Goal: Communication & Community: Participate in discussion

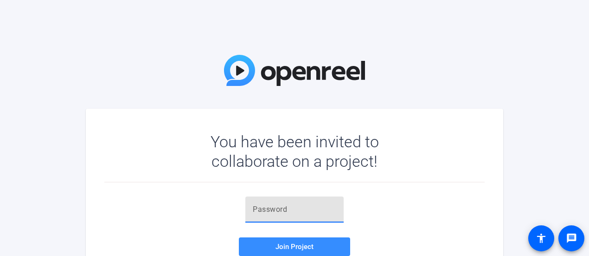
click at [301, 211] on input "text" at bounding box center [295, 209] width 84 height 11
paste input "~GjhS;"
type input "~GjhS;"
click at [301, 246] on span "Join Project" at bounding box center [295, 246] width 38 height 8
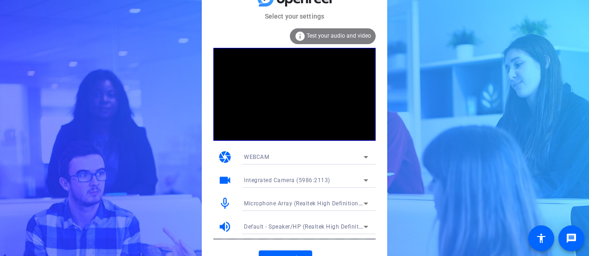
scroll to position [14, 0]
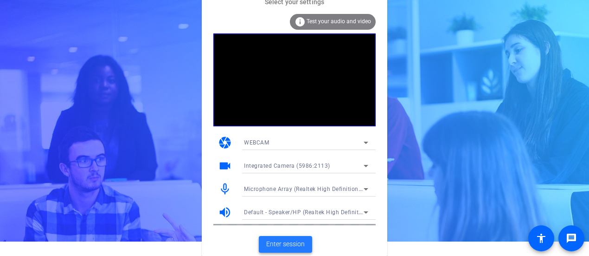
click at [277, 242] on span "Enter session" at bounding box center [285, 244] width 39 height 10
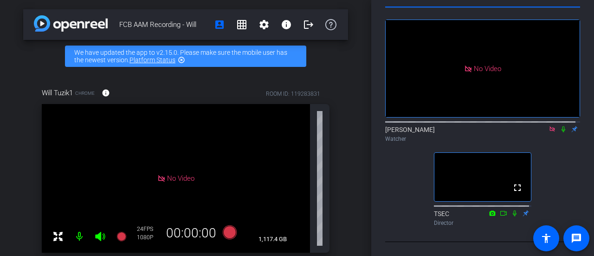
click at [559, 126] on icon at bounding box center [562, 129] width 7 height 6
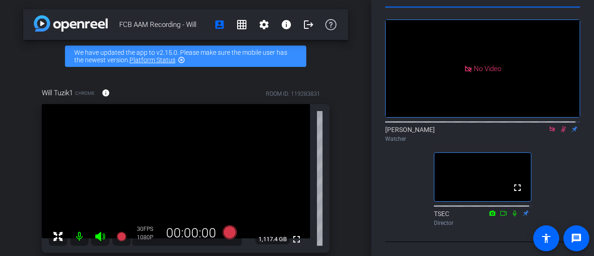
click at [559, 126] on icon at bounding box center [562, 129] width 7 height 6
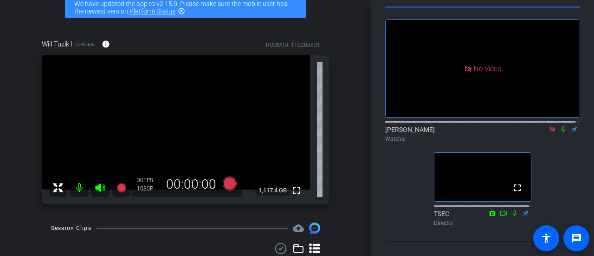
scroll to position [50, 0]
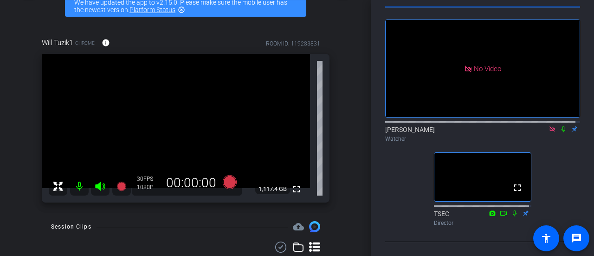
drag, startPoint x: 366, startPoint y: 116, endPoint x: 366, endPoint y: 129, distance: 12.1
click at [366, 129] on div "FCB AAM Recording - Will account_box grid_on settings info logout We have updat…" at bounding box center [185, 78] width 371 height 256
click at [561, 126] on icon at bounding box center [563, 129] width 4 height 6
click at [561, 126] on icon at bounding box center [563, 129] width 5 height 6
click at [561, 126] on icon at bounding box center [563, 129] width 4 height 6
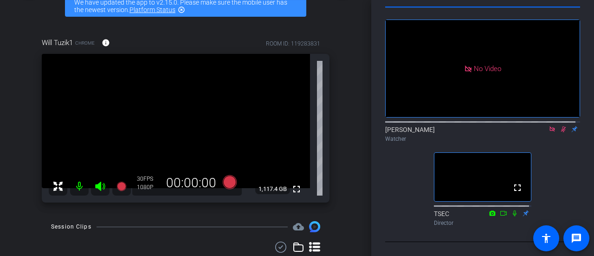
click at [561, 126] on icon at bounding box center [563, 129] width 5 height 6
click at [559, 126] on icon at bounding box center [562, 129] width 7 height 6
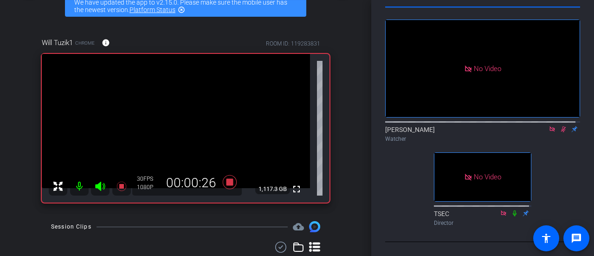
click at [561, 127] on icon at bounding box center [563, 129] width 5 height 6
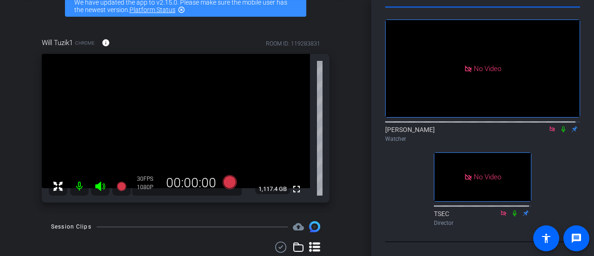
click at [483, 129] on div "[PERSON_NAME] Watcher" at bounding box center [482, 134] width 195 height 18
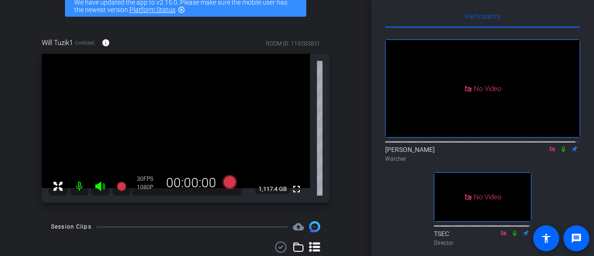
scroll to position [0, 0]
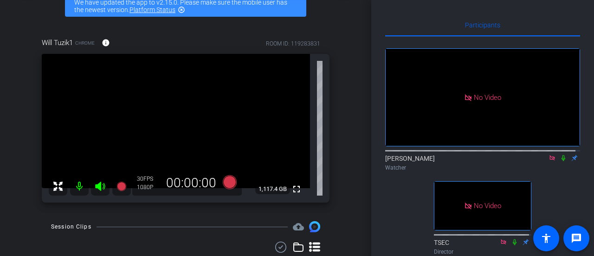
click at [561, 161] on icon at bounding box center [563, 158] width 4 height 6
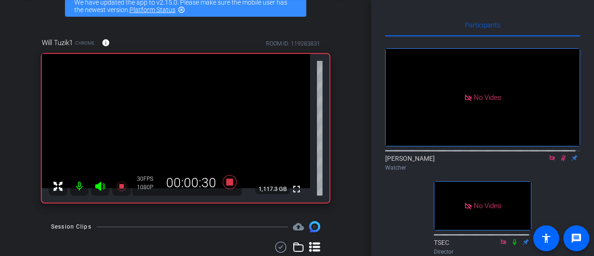
click at [480, 167] on div "Donna Choi Watcher" at bounding box center [482, 163] width 195 height 18
click at [559, 161] on icon at bounding box center [562, 157] width 7 height 6
click at [559, 162] on mat-icon at bounding box center [563, 158] width 11 height 8
click at [559, 161] on icon at bounding box center [562, 157] width 7 height 6
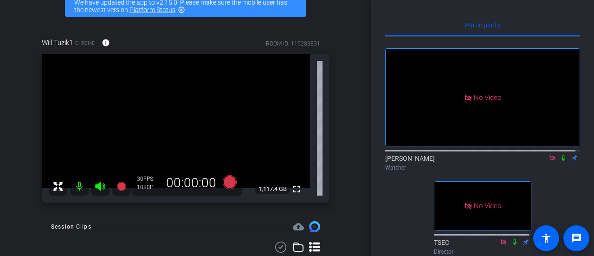
click at [559, 161] on icon at bounding box center [562, 157] width 7 height 6
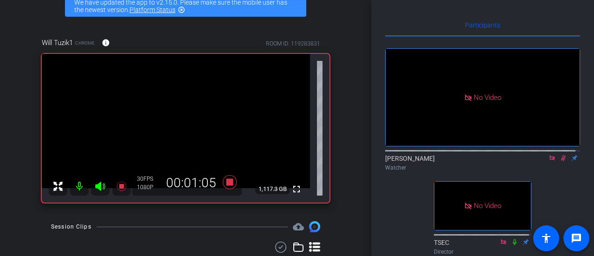
click at [561, 161] on icon at bounding box center [563, 158] width 5 height 6
click at [559, 161] on icon at bounding box center [562, 157] width 7 height 6
click at [561, 161] on icon at bounding box center [563, 158] width 5 height 6
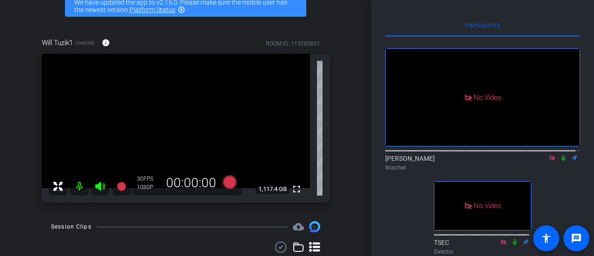
click at [559, 161] on icon at bounding box center [562, 157] width 7 height 6
click at [561, 161] on icon at bounding box center [563, 158] width 5 height 6
click at [559, 161] on icon at bounding box center [562, 157] width 7 height 6
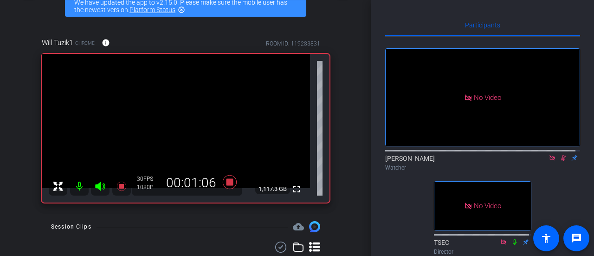
click at [561, 161] on icon at bounding box center [563, 158] width 5 height 6
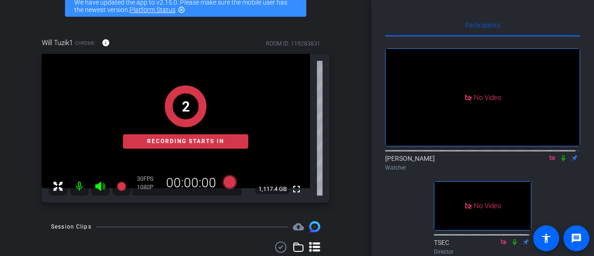
click at [558, 162] on mat-icon at bounding box center [563, 158] width 11 height 8
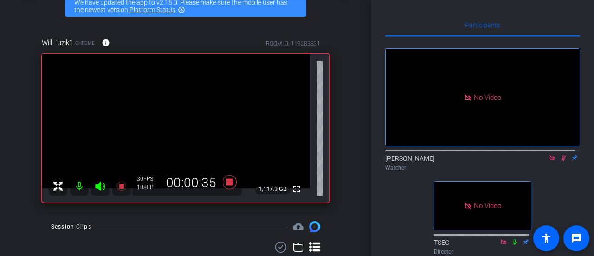
click at [558, 162] on mat-icon at bounding box center [563, 158] width 11 height 8
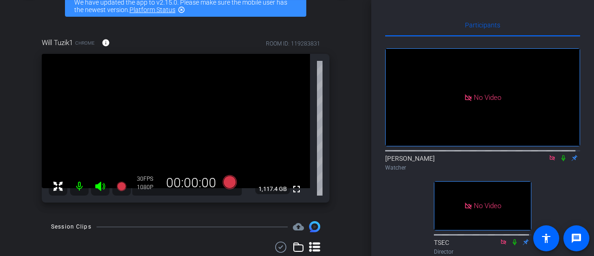
click at [558, 162] on mat-icon at bounding box center [563, 158] width 11 height 8
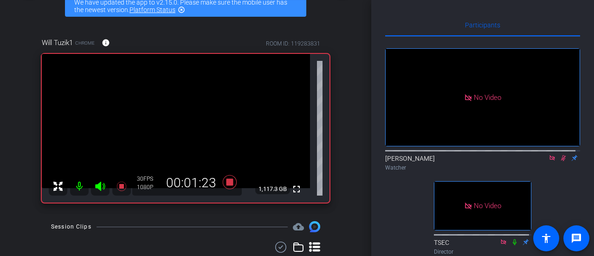
click at [561, 161] on icon at bounding box center [563, 158] width 5 height 6
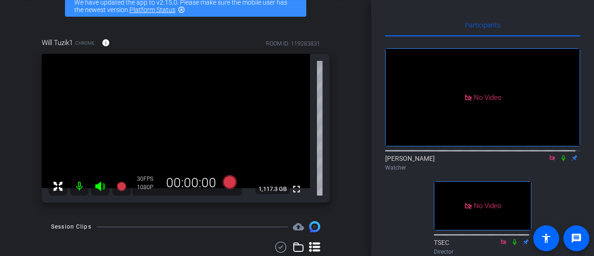
click at [561, 161] on icon at bounding box center [563, 158] width 4 height 6
click at [559, 161] on icon at bounding box center [562, 157] width 7 height 6
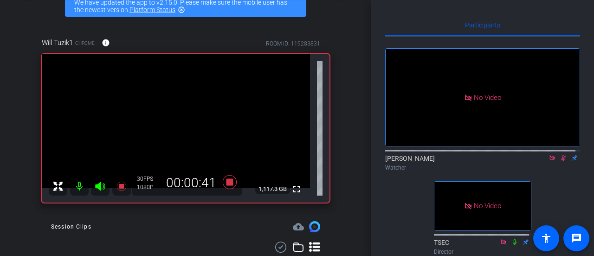
click at [561, 161] on icon at bounding box center [563, 158] width 5 height 6
click at [517, 168] on div "[PERSON_NAME] Watcher" at bounding box center [482, 163] width 195 height 18
click at [561, 161] on icon at bounding box center [563, 158] width 4 height 6
click at [561, 161] on icon at bounding box center [563, 158] width 5 height 6
click at [561, 161] on icon at bounding box center [563, 158] width 4 height 6
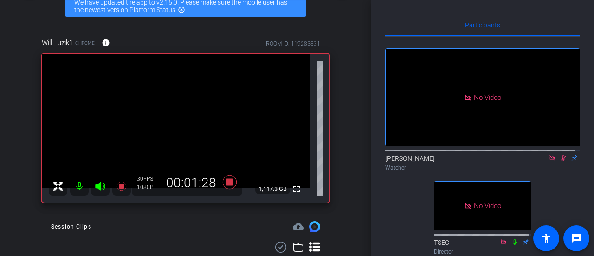
click at [561, 161] on icon at bounding box center [563, 158] width 5 height 6
click at [561, 161] on icon at bounding box center [563, 158] width 4 height 6
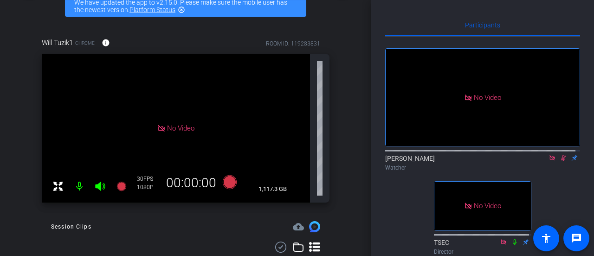
click at [561, 161] on icon at bounding box center [563, 158] width 5 height 6
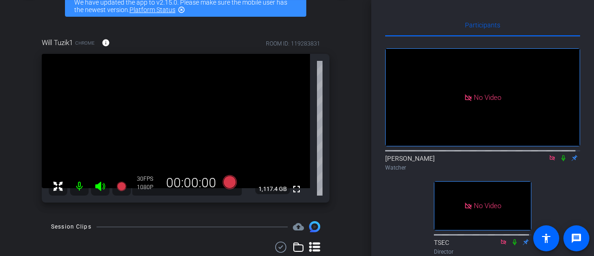
click at [561, 161] on icon at bounding box center [563, 158] width 4 height 6
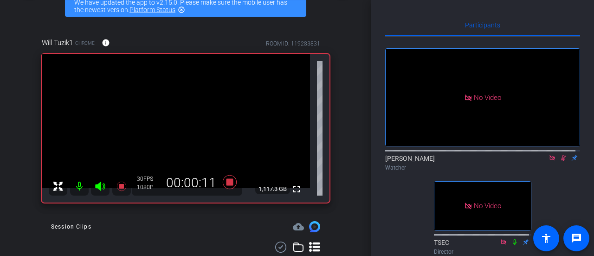
click at [392, 228] on div "No Video Donna Choi Watcher No Video TSEC Director" at bounding box center [482, 148] width 195 height 222
drag, startPoint x: 559, startPoint y: 167, endPoint x: 565, endPoint y: 172, distance: 8.0
click at [565, 172] on div "Donna Choi Watcher" at bounding box center [482, 163] width 195 height 18
click at [561, 161] on icon at bounding box center [563, 158] width 5 height 6
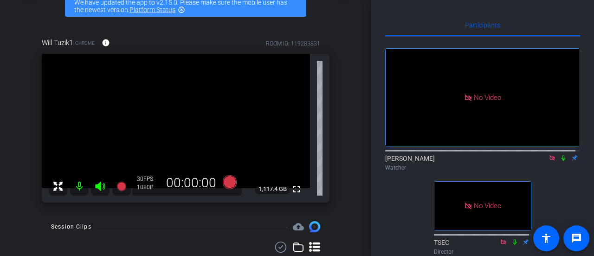
click at [559, 161] on icon at bounding box center [562, 157] width 7 height 6
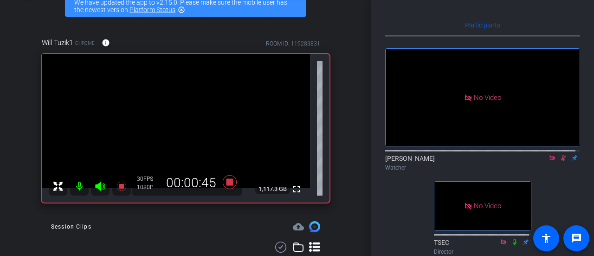
click at [559, 161] on icon at bounding box center [562, 157] width 7 height 6
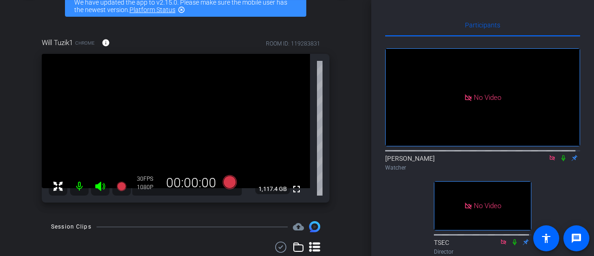
click at [507, 170] on div "[PERSON_NAME] Watcher" at bounding box center [482, 163] width 195 height 18
click at [561, 161] on icon at bounding box center [563, 158] width 4 height 6
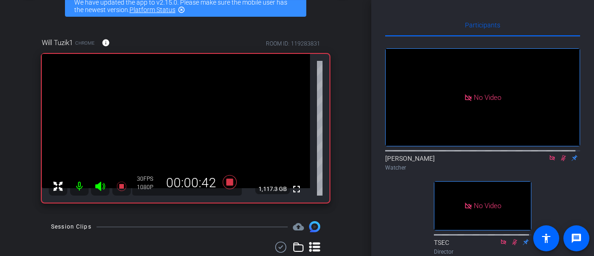
click at [561, 161] on icon at bounding box center [563, 158] width 5 height 6
click at [507, 172] on div "Watcher" at bounding box center [482, 167] width 195 height 8
click at [559, 162] on mat-icon at bounding box center [563, 158] width 11 height 8
click at [561, 161] on icon at bounding box center [563, 158] width 5 height 6
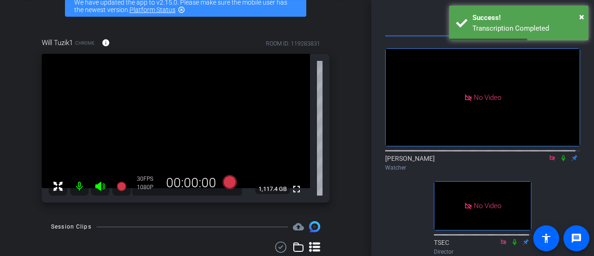
click at [559, 161] on icon at bounding box center [562, 157] width 7 height 6
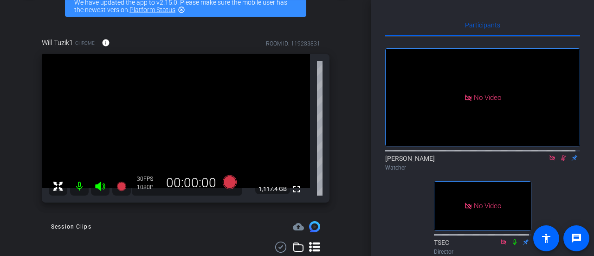
click at [559, 161] on icon at bounding box center [562, 157] width 7 height 6
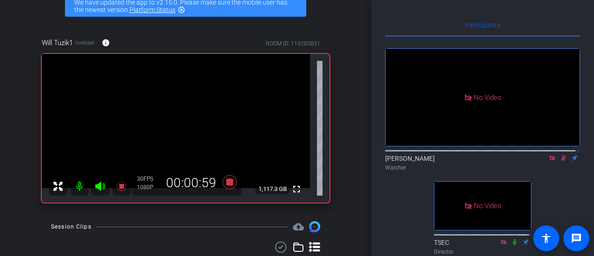
click at [559, 161] on icon at bounding box center [562, 157] width 7 height 6
drag, startPoint x: 559, startPoint y: 168, endPoint x: 567, endPoint y: 180, distance: 14.8
click at [567, 172] on div "Watcher" at bounding box center [482, 167] width 195 height 8
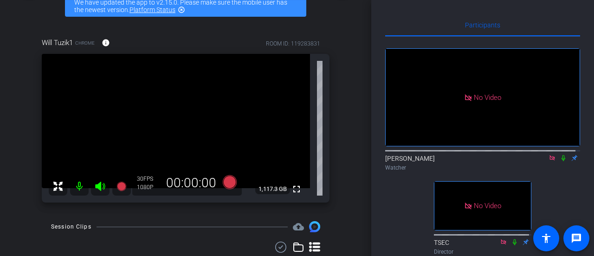
click at [561, 161] on icon at bounding box center [563, 158] width 4 height 6
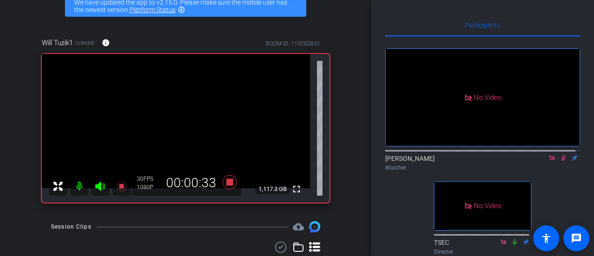
click at [77, 189] on div at bounding box center [90, 186] width 82 height 19
click at [561, 161] on icon at bounding box center [563, 158] width 5 height 6
click at [558, 162] on mat-icon at bounding box center [563, 158] width 11 height 8
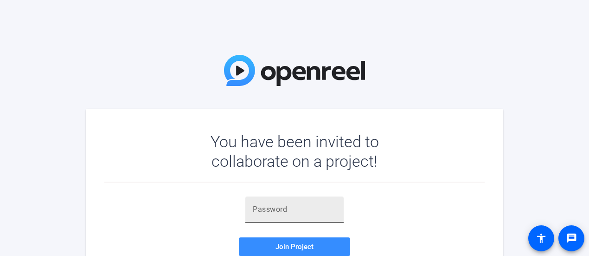
click at [318, 210] on input "text" at bounding box center [295, 209] width 84 height 11
paste input "JQ9)'G"
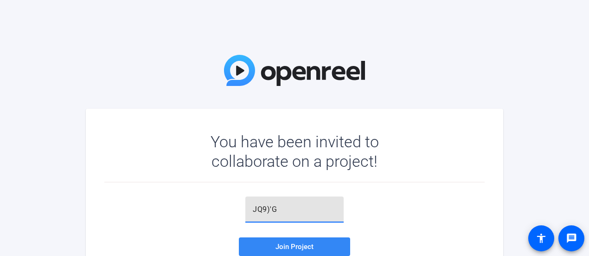
type input "JQ9)'G"
click at [315, 249] on span at bounding box center [294, 246] width 111 height 22
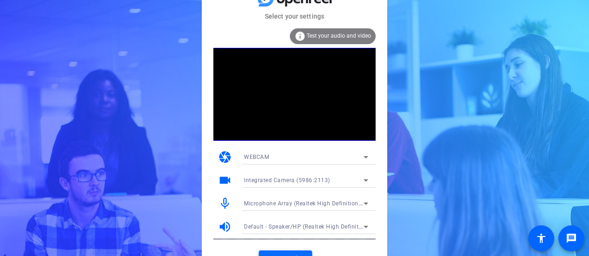
click at [266, 251] on span at bounding box center [285, 258] width 53 height 22
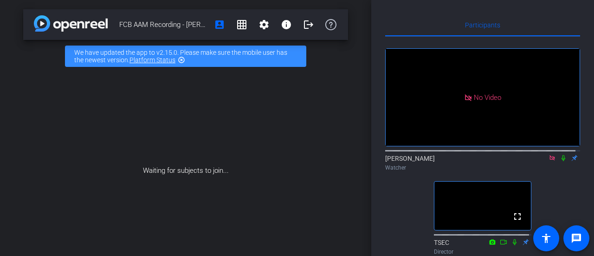
click at [304, 216] on div "Waiting for subjects to join..." at bounding box center [185, 170] width 325 height 196
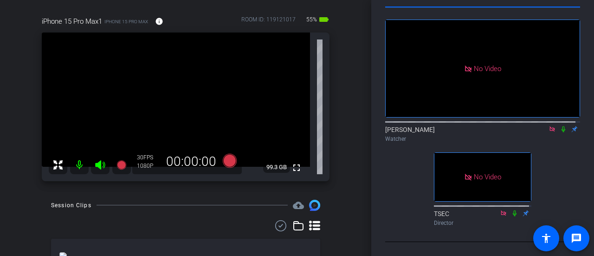
scroll to position [71, 0]
click at [561, 129] on icon at bounding box center [563, 129] width 4 height 6
click at [561, 129] on icon at bounding box center [563, 129] width 5 height 6
drag, startPoint x: 558, startPoint y: 129, endPoint x: 568, endPoint y: 148, distance: 21.0
click at [568, 148] on div "No Video [PERSON_NAME] Watcher fullscreen TSEC Director" at bounding box center [482, 119] width 195 height 222
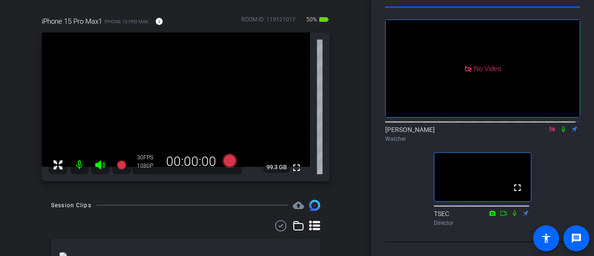
click at [559, 128] on icon at bounding box center [562, 129] width 7 height 6
click at [561, 126] on icon at bounding box center [563, 129] width 5 height 6
click at [350, 205] on div "FCB AAM Recording - [PERSON_NAME] account_box grid_on settings info logout We h…" at bounding box center [185, 128] width 371 height 256
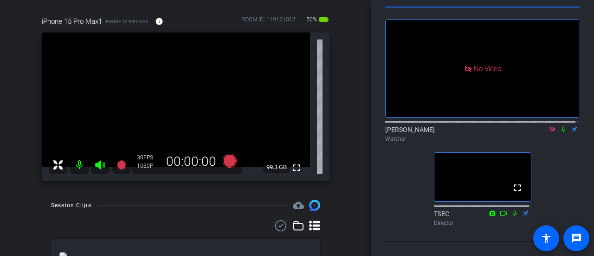
click at [561, 127] on icon at bounding box center [563, 129] width 4 height 6
click at [561, 127] on icon at bounding box center [563, 129] width 5 height 6
click at [559, 130] on icon at bounding box center [562, 129] width 7 height 6
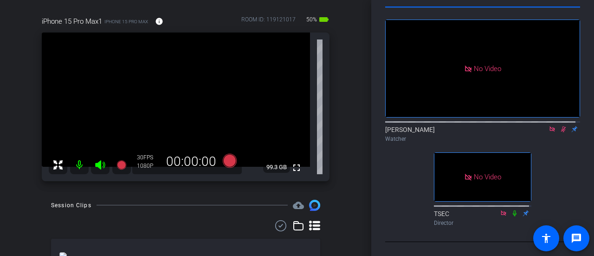
click at [559, 130] on icon at bounding box center [562, 129] width 7 height 6
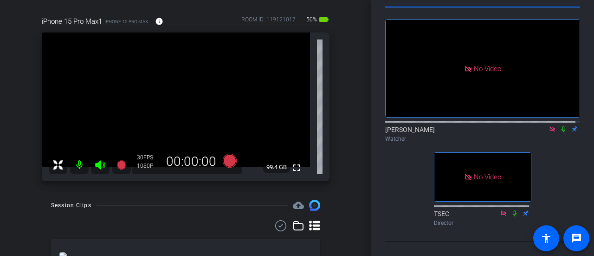
click at [356, 179] on div "FCB AAM Recording - [PERSON_NAME] account_box grid_on settings info logout We h…" at bounding box center [185, 57] width 371 height 256
click at [559, 129] on icon at bounding box center [562, 129] width 7 height 6
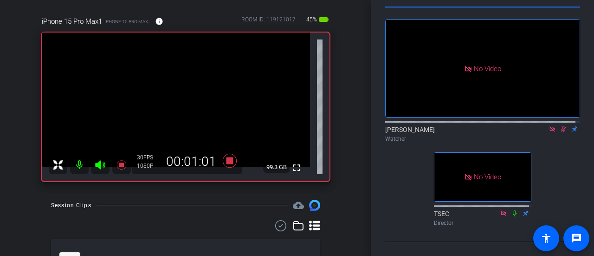
click at [559, 129] on icon at bounding box center [562, 129] width 7 height 6
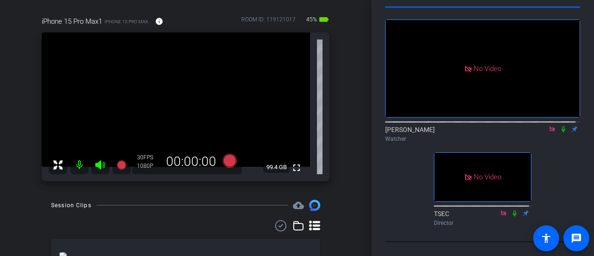
click at [534, 141] on div "Watcher" at bounding box center [482, 139] width 195 height 8
click at [561, 128] on icon at bounding box center [563, 129] width 4 height 6
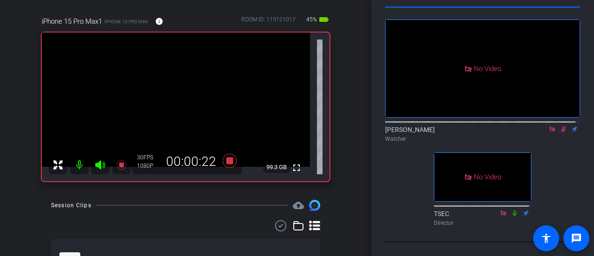
click at [561, 128] on icon at bounding box center [563, 129] width 5 height 6
click at [561, 128] on icon at bounding box center [563, 129] width 4 height 6
click at [561, 128] on icon at bounding box center [563, 129] width 5 height 6
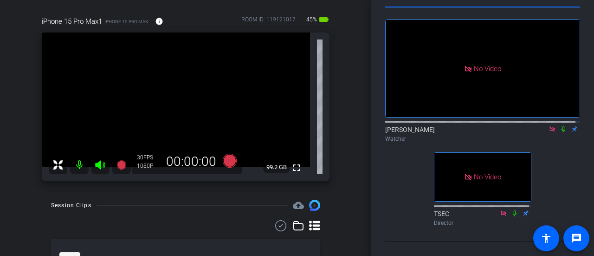
click at [473, 137] on div "Watcher" at bounding box center [482, 139] width 195 height 8
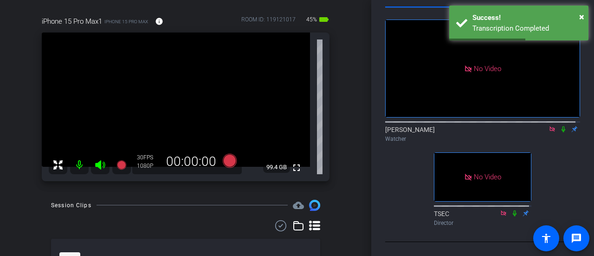
click at [561, 126] on icon at bounding box center [563, 129] width 4 height 6
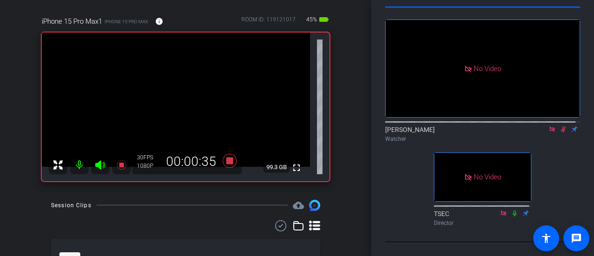
click at [561, 126] on icon at bounding box center [563, 129] width 5 height 6
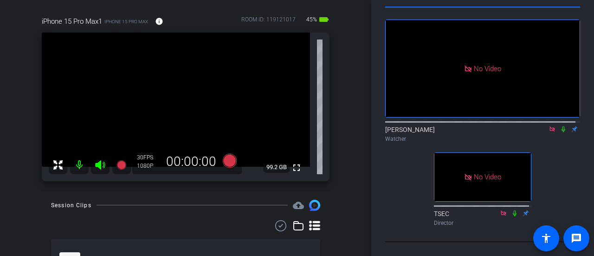
click at [549, 129] on icon at bounding box center [551, 128] width 5 height 5
click at [537, 129] on icon at bounding box center [540, 129] width 7 height 6
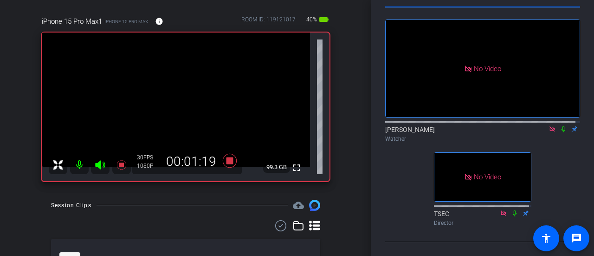
click at [561, 130] on icon at bounding box center [563, 129] width 4 height 6
click at [561, 130] on icon at bounding box center [563, 129] width 5 height 6
click at [561, 130] on icon at bounding box center [563, 129] width 4 height 6
click at [561, 131] on icon at bounding box center [563, 129] width 5 height 6
click at [559, 129] on icon at bounding box center [562, 129] width 7 height 6
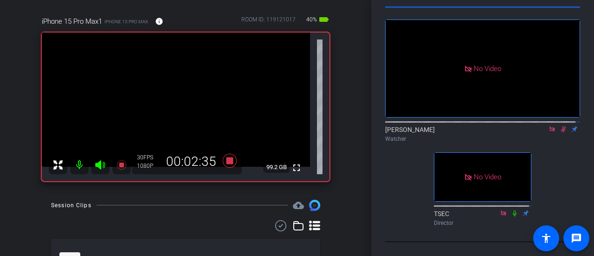
click at [561, 129] on icon at bounding box center [563, 129] width 5 height 6
click at [559, 129] on icon at bounding box center [562, 129] width 7 height 6
click at [561, 129] on icon at bounding box center [563, 129] width 5 height 6
click at [561, 130] on icon at bounding box center [563, 129] width 4 height 6
click at [561, 130] on icon at bounding box center [563, 129] width 5 height 6
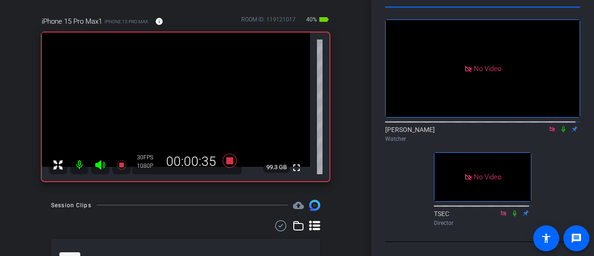
click at [561, 130] on icon at bounding box center [563, 129] width 4 height 6
click at [561, 130] on icon at bounding box center [563, 129] width 5 height 6
click at [499, 127] on div "[PERSON_NAME] Watcher" at bounding box center [482, 134] width 195 height 18
click at [561, 129] on icon at bounding box center [563, 129] width 4 height 6
click at [561, 129] on icon at bounding box center [563, 129] width 5 height 6
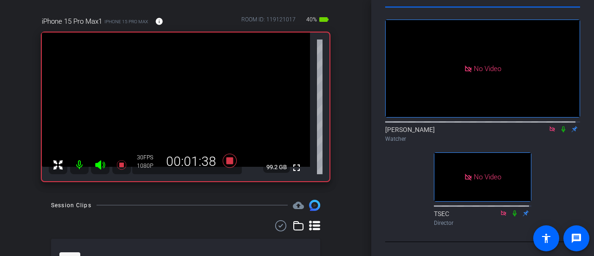
click at [561, 129] on icon at bounding box center [563, 129] width 4 height 6
click at [561, 129] on icon at bounding box center [563, 129] width 5 height 6
click at [559, 127] on icon at bounding box center [562, 129] width 7 height 6
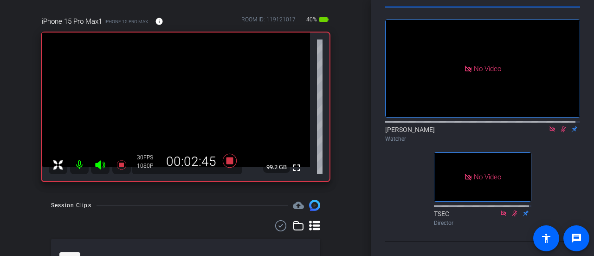
click at [559, 127] on icon at bounding box center [562, 129] width 7 height 6
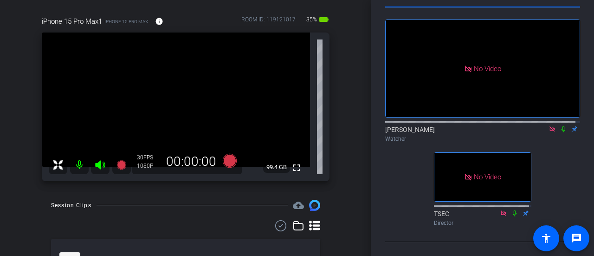
click at [559, 127] on icon at bounding box center [562, 129] width 7 height 6
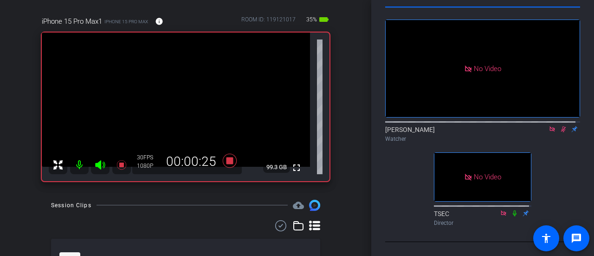
click at [559, 127] on icon at bounding box center [562, 129] width 7 height 6
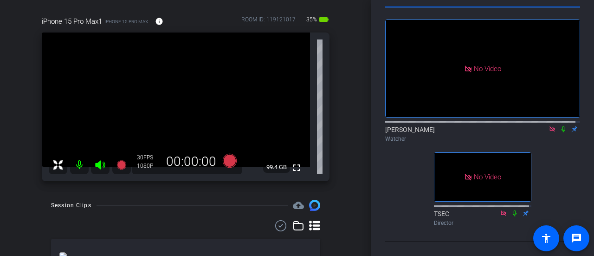
click at [559, 127] on icon at bounding box center [562, 129] width 7 height 6
